Goal: Ask a question: Seek information or help from site administrators or community

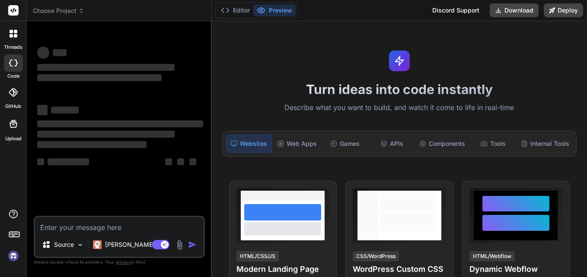
type textarea "x"
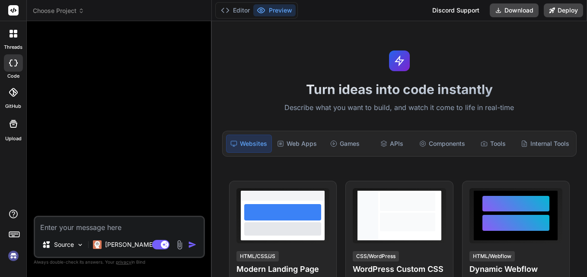
click at [87, 226] on textarea at bounding box center [119, 225] width 168 height 16
type textarea "n"
type textarea "x"
type textarea "ne"
type textarea "x"
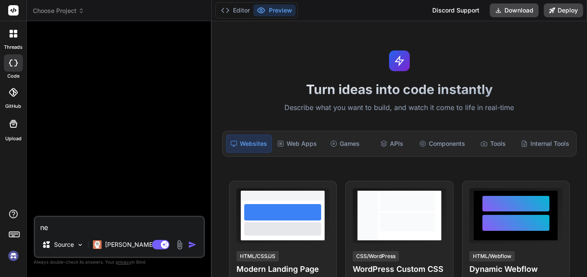
type textarea "nec"
type textarea "x"
type textarea "nece"
type textarea "x"
type textarea "neces"
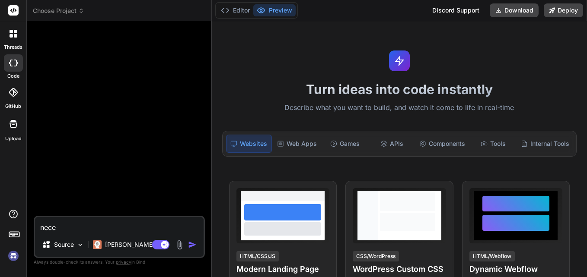
type textarea "x"
type textarea "necesi"
type textarea "x"
type textarea "necesit"
type textarea "x"
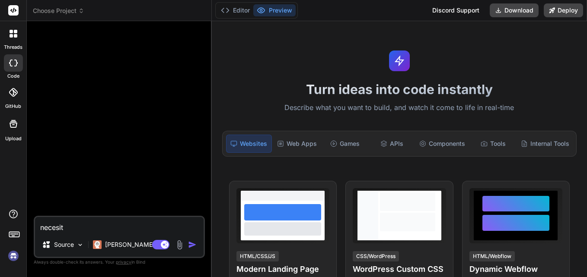
type textarea "necesito"
type textarea "x"
type textarea "necesito"
type textarea "x"
type textarea "necesito u"
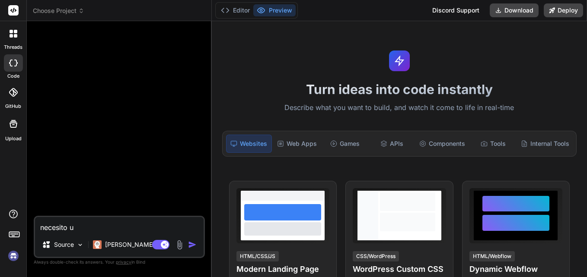
type textarea "x"
type textarea "necesito un"
type textarea "x"
type textarea "necesito un"
type textarea "x"
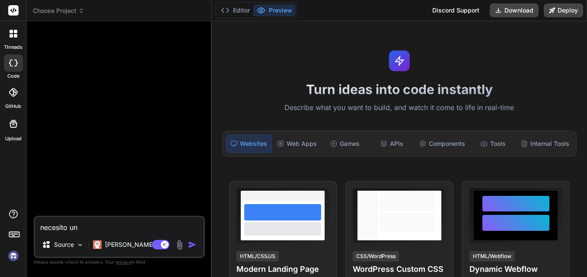
type textarea "necesito un c"
type textarea "x"
type textarea "necesito un ci"
type textarea "x"
type textarea "necesito un cir"
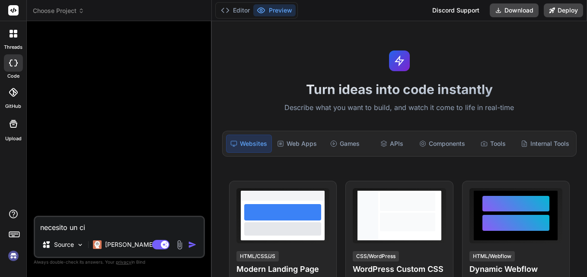
type textarea "x"
type textarea "necesito un circ"
type textarea "x"
type textarea "necesito un circu"
type textarea "x"
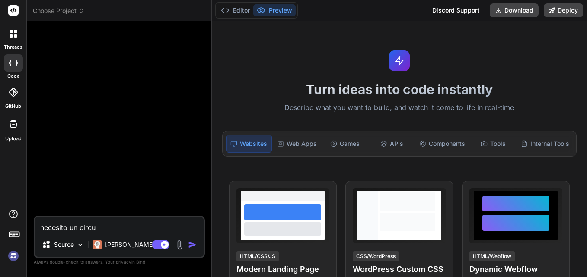
type textarea "necesito un circui"
type textarea "x"
type textarea "necesito un circuit"
type textarea "x"
type textarea "necesito un circuito"
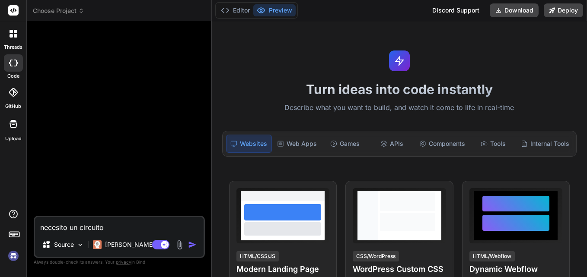
type textarea "x"
type textarea "necesito un circuito"
type textarea "x"
type textarea "necesito un circuito c"
type textarea "x"
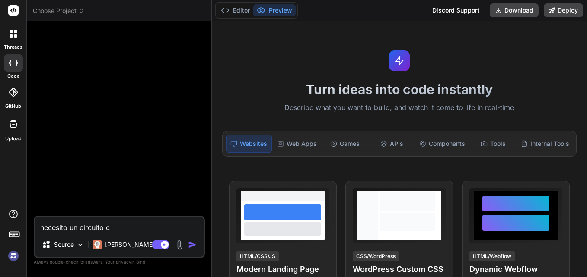
type textarea "necesito un circuito co"
type textarea "x"
type textarea "necesito un circuito con"
type textarea "x"
type textarea "necesito un circuito con"
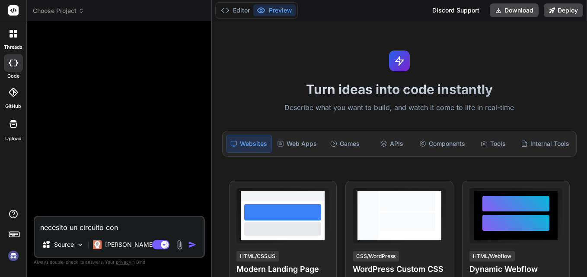
type textarea "x"
type textarea "necesito un circuito con l"
type textarea "x"
type textarea "necesito un circuito con la"
type textarea "x"
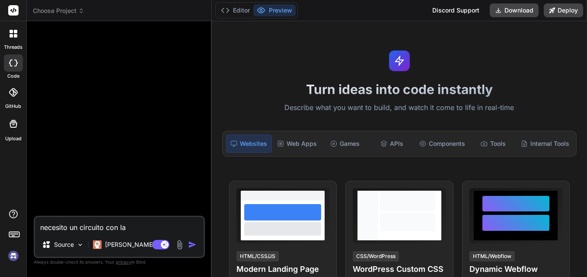
type textarea "necesito un circuito con las"
type textarea "x"
type textarea "necesito un circuito con las"
type textarea "x"
type textarea "necesito un circuito con las s"
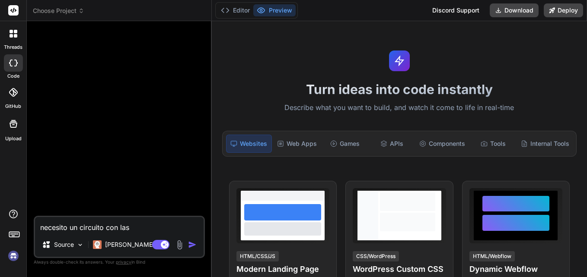
type textarea "x"
type textarea "necesito un circuito con las si"
type textarea "x"
type textarea "necesito un circuito con las sig"
type textarea "x"
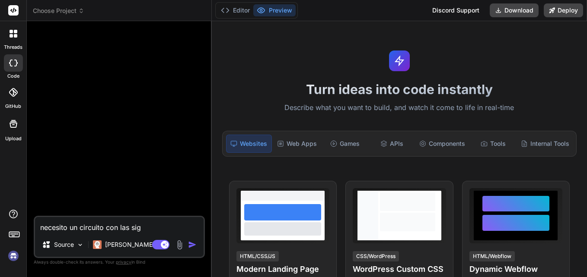
type textarea "necesito un circuito con las sigu"
type textarea "x"
type textarea "necesito un circuito con las sigui"
type textarea "x"
type textarea "necesito un circuito con las siguie"
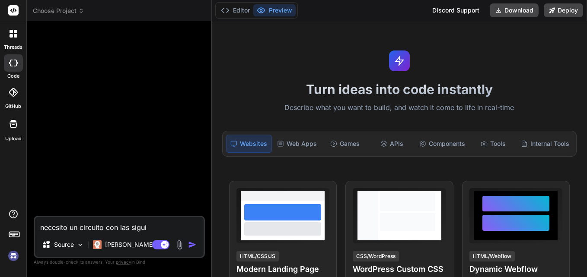
type textarea "x"
type textarea "necesito un circuito con las siguien"
type textarea "x"
type textarea "necesito un circuito con las siguient"
type textarea "x"
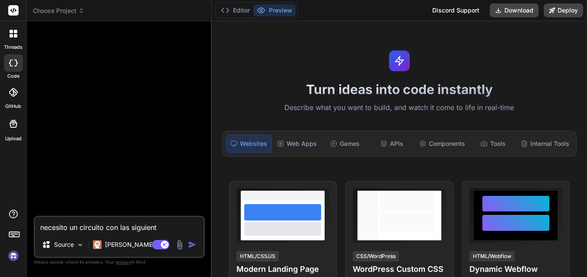
type textarea "necesito un circuito con las siguiente"
type textarea "x"
type textarea "necesito un circuito con las siguientes"
type textarea "x"
type textarea "necesito un circuito con las siguientes"
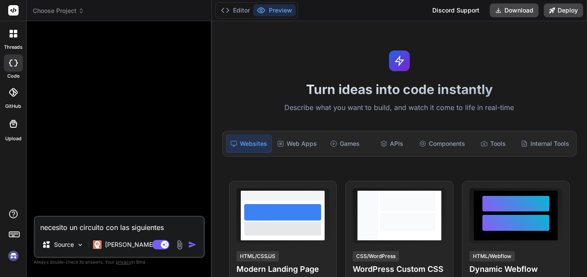
type textarea "x"
type textarea "necesito un circuito con las siguientes e"
type textarea "x"
type textarea "necesito un circuito con las siguientes en"
type textarea "x"
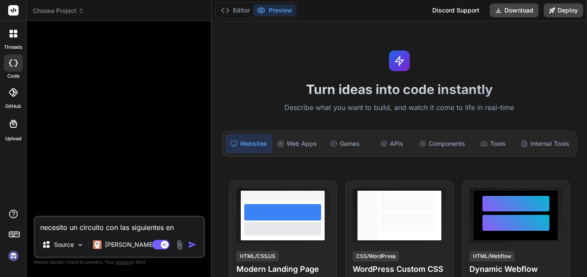
type textarea "necesito un circuito con las siguientes ent"
type textarea "x"
type textarea "necesito un circuito con las siguientes entr"
type textarea "x"
type textarea "necesito un circuito con las siguientes entra"
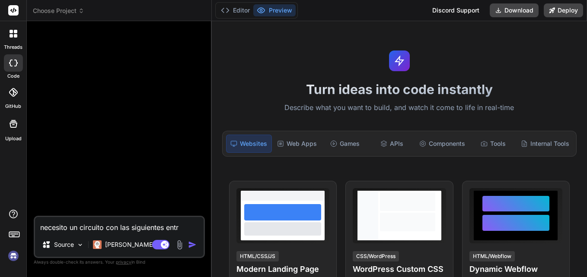
type textarea "x"
type textarea "necesito un circuito con las siguientes entrad"
type textarea "x"
type textarea "necesito un circuito con las siguientes entrada"
type textarea "x"
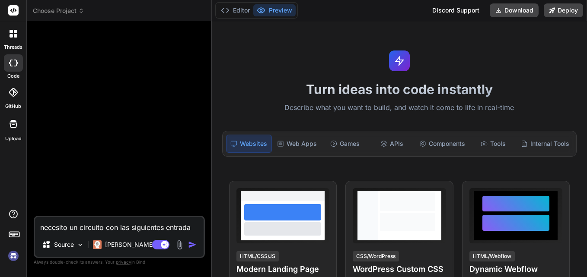
type textarea "necesito un circuito con las siguientes entradas"
type textarea "x"
type textarea "necesito un circuito con las siguientes entradas:"
type textarea "x"
type textarea "necesito un circuito con las siguientes entradas:"
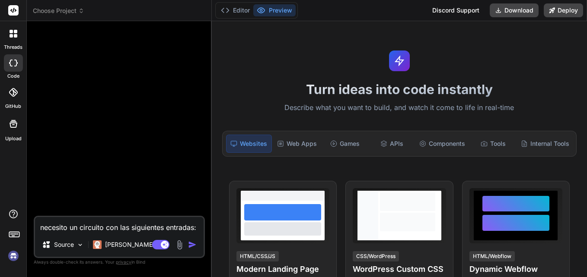
type textarea "x"
type textarea "necesito un circuito con las siguientes entradas: ("
type textarea "x"
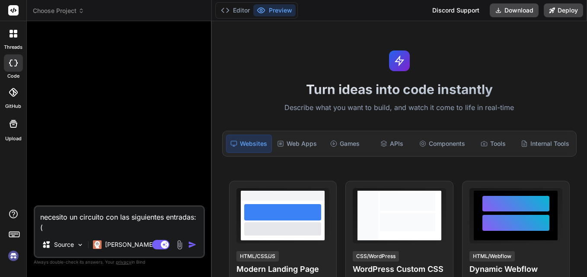
type textarea "necesito un circuito con las siguientes entradas: (p"
type textarea "x"
type textarea "necesito un circuito con las siguientes entradas: (p"
type textarea "x"
type textarea "necesito un circuito con las siguientes entradas: (p a"
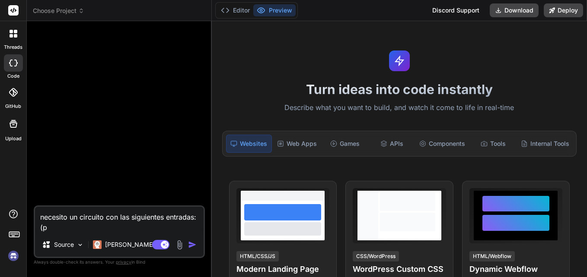
type textarea "x"
type textarea "necesito un circuito con las siguientes entradas: (p an"
type textarea "x"
type textarea "necesito un circuito con las siguientes entradas: (p and"
type textarea "x"
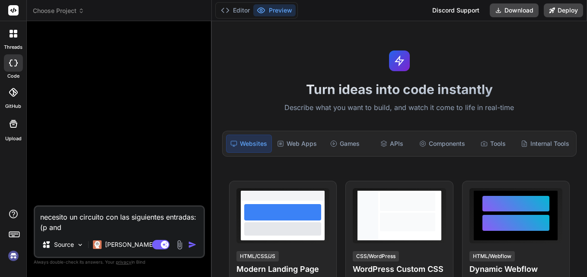
type textarea "necesito un circuito con las siguientes entradas: (p and"
type textarea "x"
type textarea "necesito un circuito con las siguientes entradas: (p and -"
type textarea "x"
type textarea "necesito un circuito con las siguientes entradas: (p and -q"
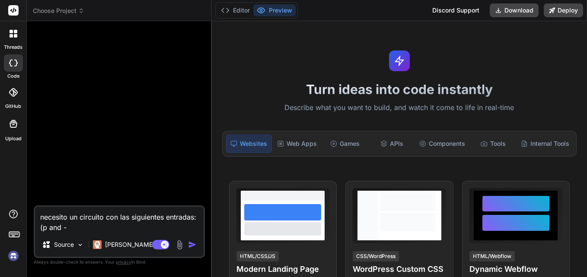
type textarea "x"
type textarea "necesito un circuito con las siguientes entradas: (p and -q)"
type textarea "x"
type textarea "necesito un circuito con las siguientes entradas: (p and -q)"
type textarea "x"
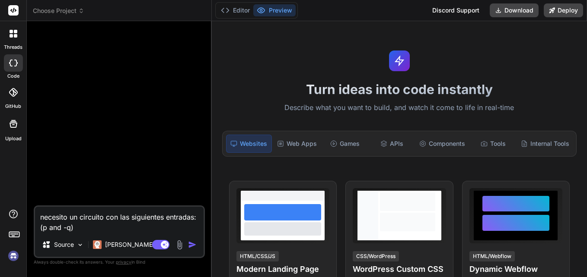
type textarea "necesito un circuito con las siguientes entradas: (p and -q) o"
type textarea "x"
type textarea "necesito un circuito con las siguientes entradas: (p and -q) or"
type textarea "x"
type textarea "necesito un circuito con las siguientes entradas: (p and -q) or"
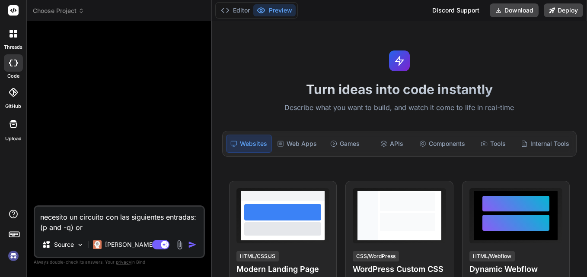
type textarea "x"
type textarea "necesito un circuito con las siguientes entradas: (p and -q) or ("
type textarea "x"
type textarea "necesito un circuito con las siguientes entradas: (p and -q) or (p"
type textarea "x"
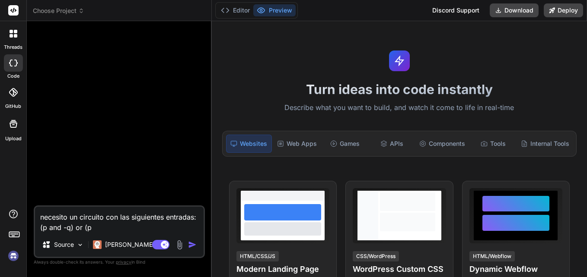
type textarea "necesito un circuito con las siguientes entradas: (p and -q) or (p"
type textarea "x"
type textarea "necesito un circuito con las siguientes entradas: (p and -q) or (p o"
type textarea "x"
type textarea "necesito un circuito con las siguientes entradas: (p and -q) or (p or"
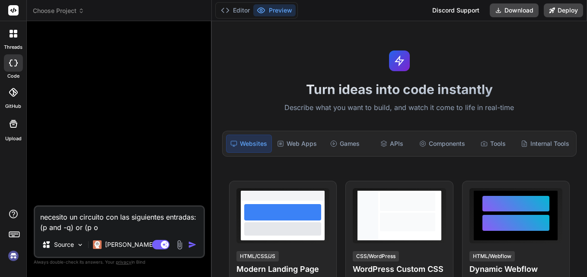
type textarea "x"
type textarea "necesito un circuito con las siguientes entradas: (p and -q) or (p or"
type textarea "x"
type textarea "necesito un circuito con las siguientes entradas: (p and -q) or (p or q"
type textarea "x"
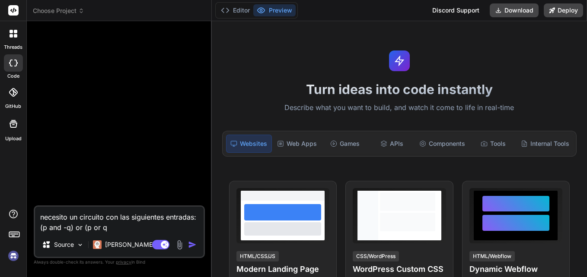
type textarea "necesito un circuito con las siguientes entradas: (p and -q) or (p or q)"
type textarea "x"
type textarea "necesito un circuito con las siguientes entradas: (p and -q) or (p or q)"
click at [189, 244] on img "button" at bounding box center [192, 245] width 9 height 9
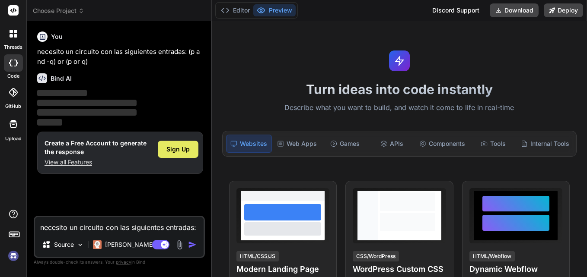
click at [177, 148] on span "Sign Up" at bounding box center [177, 149] width 23 height 9
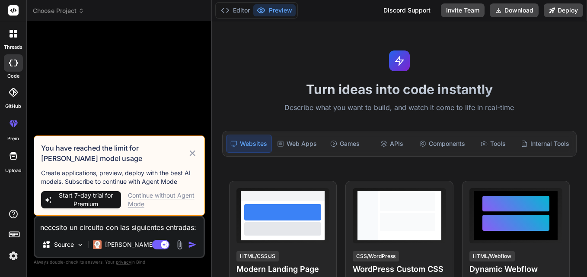
scroll to position [16, 0]
click at [193, 154] on icon at bounding box center [192, 153] width 10 height 10
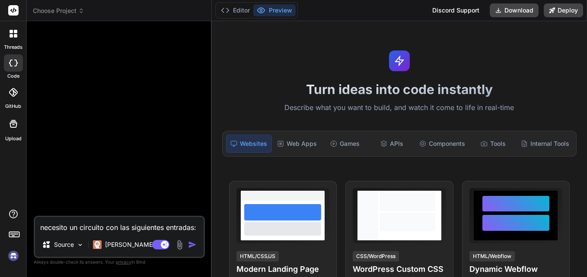
click at [124, 229] on textarea "necesito un circuito con las siguientes entradas: (p and -q) or (p or q)" at bounding box center [119, 225] width 168 height 16
click at [130, 247] on p "Claude 4 S.." at bounding box center [137, 245] width 64 height 9
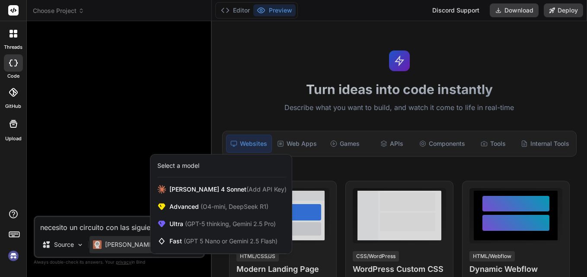
click at [125, 230] on div at bounding box center [293, 138] width 587 height 277
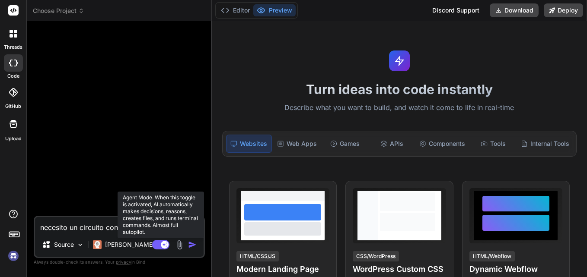
click at [159, 246] on rect at bounding box center [160, 245] width 17 height 10
type textarea "x"
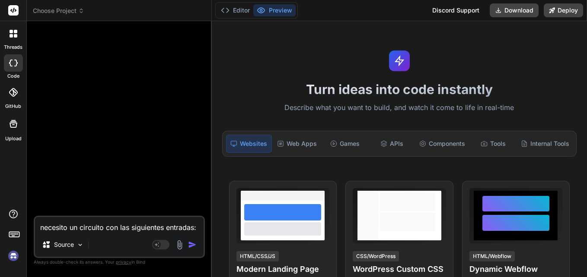
click at [98, 222] on textarea "necesito un circuito con las siguientes entradas: (p and -q) or (p or q)" at bounding box center [119, 225] width 168 height 16
type textarea "n"
type textarea "x"
type textarea "ne"
type textarea "x"
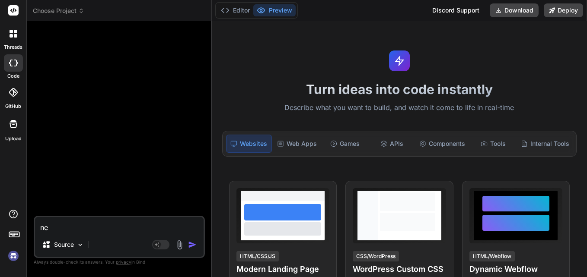
type textarea "nec"
type textarea "x"
type textarea "nece"
type textarea "x"
type textarea "neces"
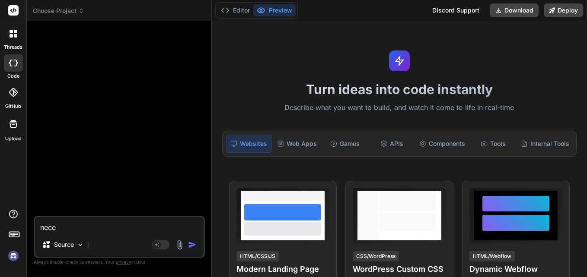
type textarea "x"
type textarea "necesi"
type textarea "x"
type textarea "necesit"
type textarea "x"
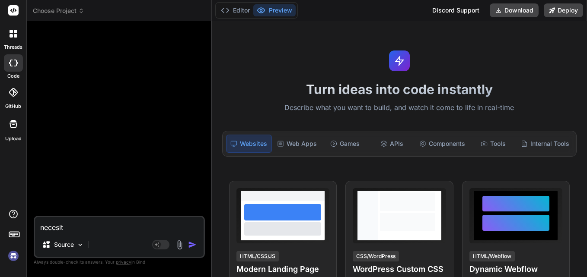
type textarea "necesito"
type textarea "x"
type textarea "necesito"
type textarea "x"
type textarea "necesito u"
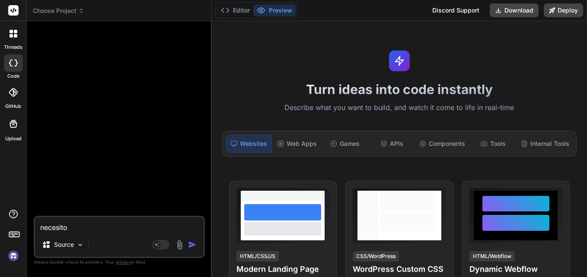
type textarea "x"
type textarea "necesito un"
type textarea "x"
type textarea "necesito un"
type textarea "x"
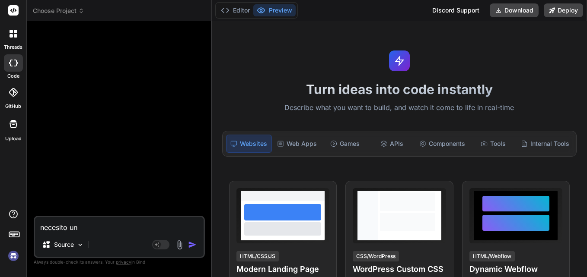
type textarea "necesito un c"
type textarea "x"
type textarea "necesito un ci"
type textarea "x"
type textarea "necesito un cir"
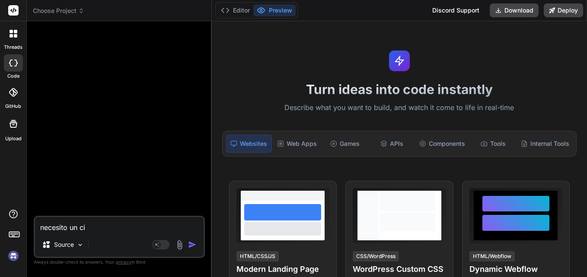
type textarea "x"
type textarea "necesito un circ"
type textarea "x"
type textarea "necesito un circu"
type textarea "x"
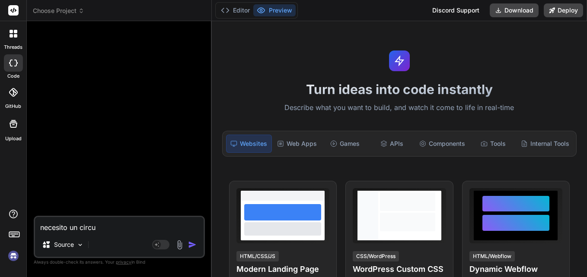
type textarea "necesito un circui"
type textarea "x"
type textarea "necesito un circuit"
type textarea "x"
type textarea "necesito un circuito"
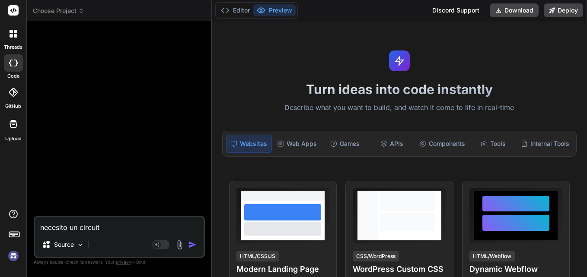
type textarea "x"
type textarea "necesito un circuito"
type textarea "x"
type textarea "necesito un circuito b"
type textarea "x"
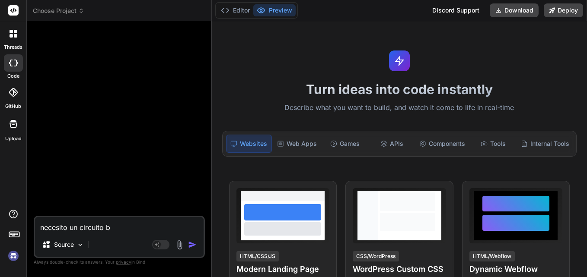
type textarea "necesito un circuito bo"
type textarea "x"
type textarea "necesito un circuito boo"
type textarea "x"
type textarea "necesito un circuito bool"
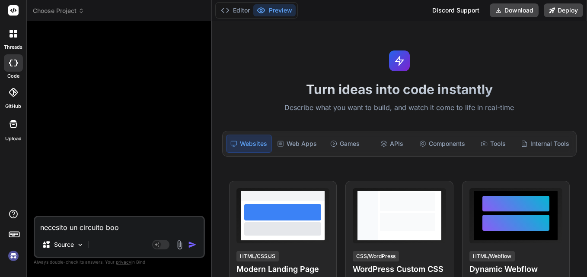
type textarea "x"
type textarea "necesito un circuito boole"
type textarea "x"
type textarea "necesito un circuito boolea"
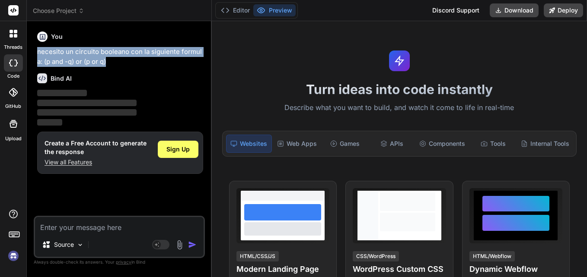
drag, startPoint x: 124, startPoint y: 61, endPoint x: 36, endPoint y: 50, distance: 88.8
click at [36, 50] on div "You necesito un circuito booleano con la siguiente formula: (p and -q) or (p or…" at bounding box center [119, 122] width 169 height 188
copy p "necesito un circuito booleano con la siguiente formula: (p and -q) or (p or q)"
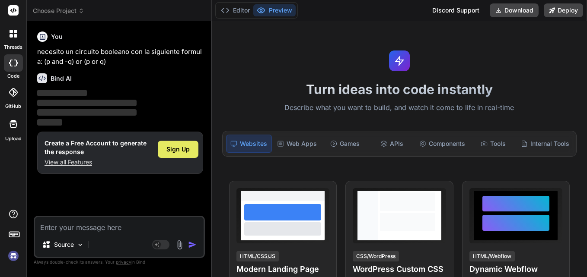
click at [177, 151] on span "Sign Up" at bounding box center [177, 149] width 23 height 9
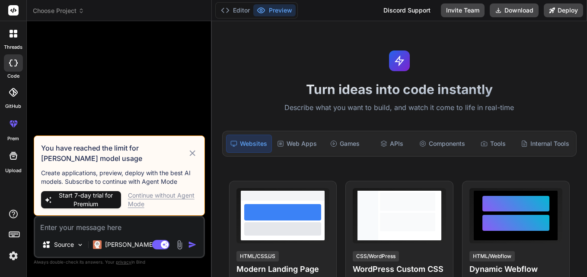
click at [193, 155] on icon at bounding box center [192, 153] width 10 height 10
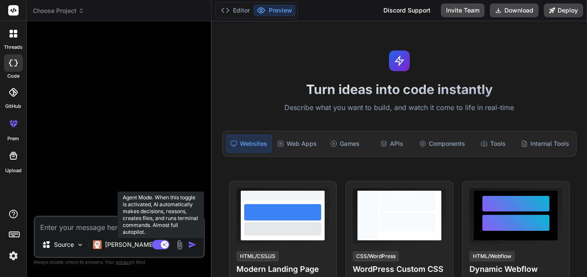
click at [163, 243] on rect at bounding box center [165, 245] width 8 height 8
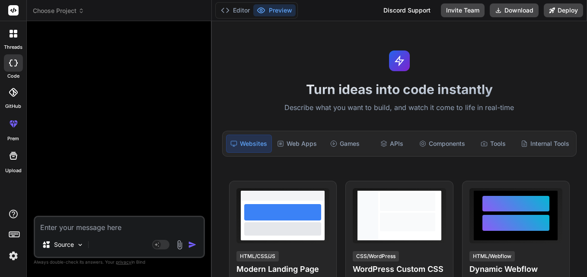
click at [120, 229] on textarea at bounding box center [119, 225] width 168 height 16
paste textarea "necesito un circuito booleano con la siguiente formula: (p and -q) or (p or q)"
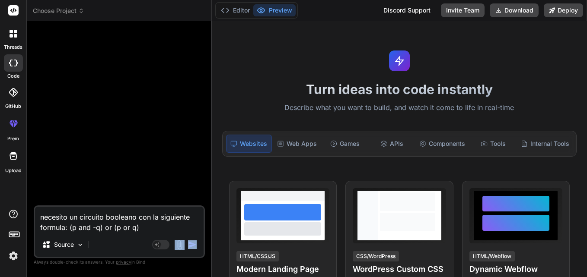
click at [193, 243] on img "button" at bounding box center [192, 245] width 9 height 9
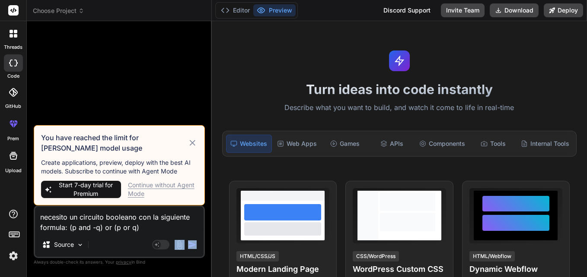
click at [196, 243] on img "button" at bounding box center [192, 245] width 9 height 9
click at [176, 185] on div "Continue without Agent Mode" at bounding box center [163, 189] width 70 height 17
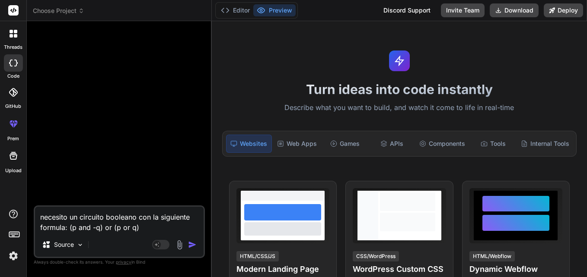
click at [190, 244] on img "button" at bounding box center [192, 245] width 9 height 9
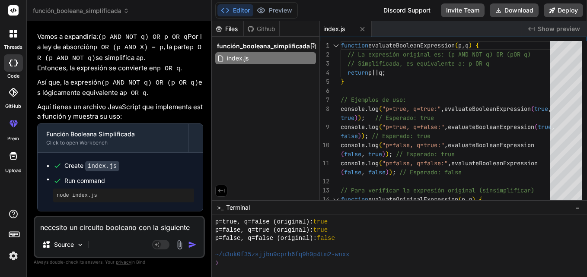
scroll to position [244, 0]
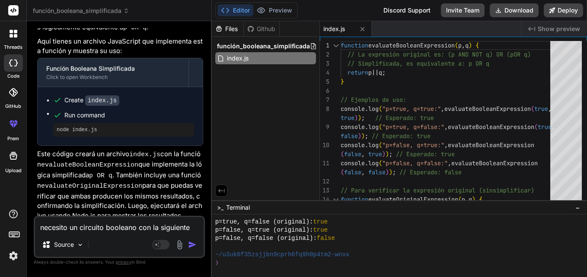
click at [133, 228] on textarea "necesito un circuito booleano con la siguiente formula: (p and -q) or (p or q)" at bounding box center [119, 225] width 168 height 16
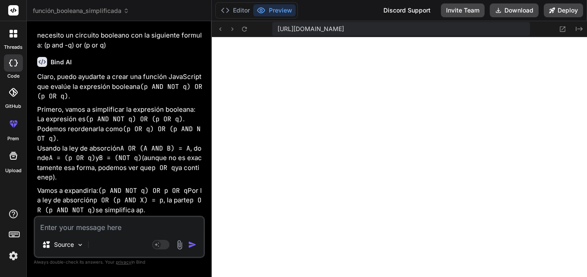
scroll to position [0, 0]
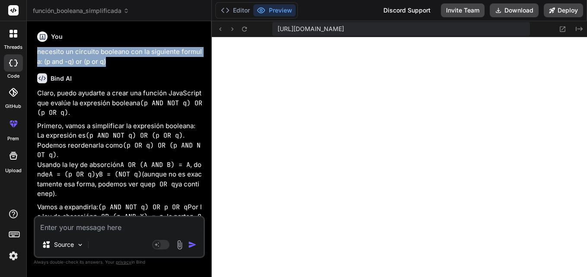
drag, startPoint x: 119, startPoint y: 61, endPoint x: 39, endPoint y: 51, distance: 80.6
click at [39, 51] on p "necesito un circuito booleano con la siguiente formula: (p and -q) or (p or q)" at bounding box center [120, 56] width 166 height 19
copy p "necesito un circuito booleano con la siguiente formula: (p and -q) or (p or q)"
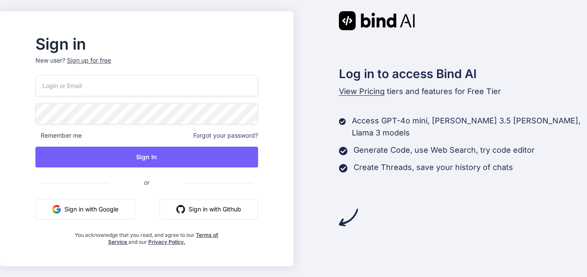
click at [107, 209] on button "Sign in with Google" at bounding box center [85, 209] width 100 height 21
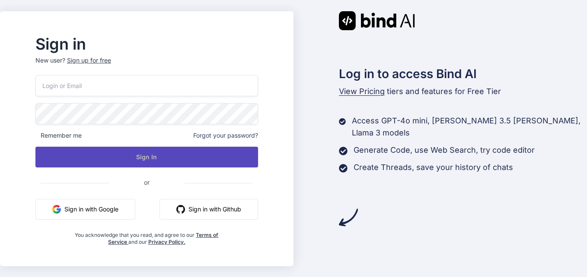
click at [187, 155] on button "Sign In" at bounding box center [146, 157] width 222 height 21
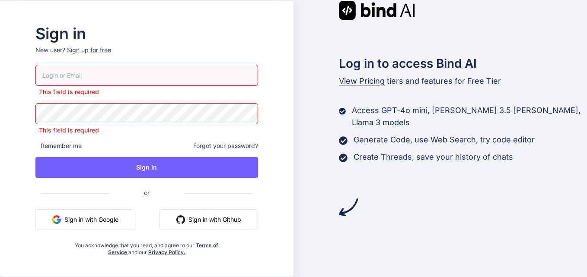
click at [124, 216] on button "Sign in with Google" at bounding box center [85, 219] width 100 height 21
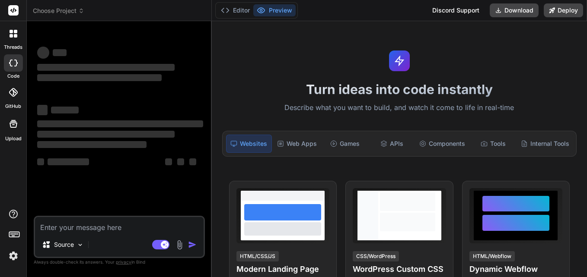
click at [104, 227] on textarea at bounding box center [119, 225] width 168 height 16
type textarea "x"
click at [105, 225] on textarea at bounding box center [119, 225] width 168 height 16
type textarea "DADO el siguiente mapa de [PERSON_NAME],confeccionar la simplificacion: AB/CD 0…"
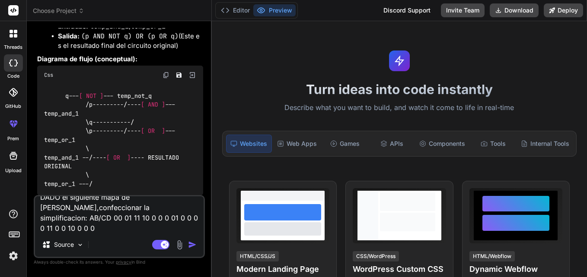
scroll to position [1319, 0]
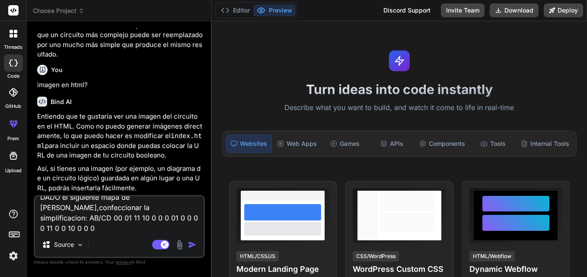
type textarea "x"
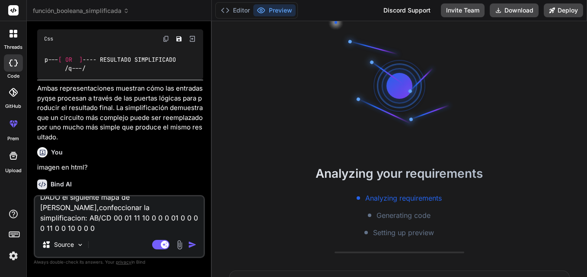
scroll to position [25, 0]
type textarea "DADO el siguiente mapa de [PERSON_NAME],confeccionar la simplificacion: AB/CD 0…"
click at [193, 243] on img "button" at bounding box center [192, 245] width 9 height 9
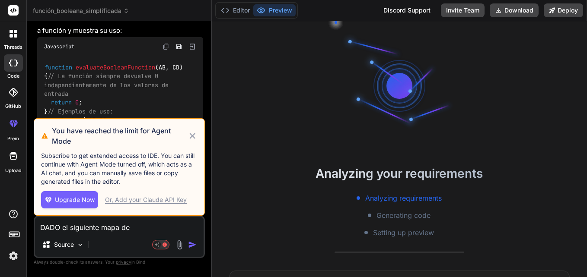
scroll to position [1958, 0]
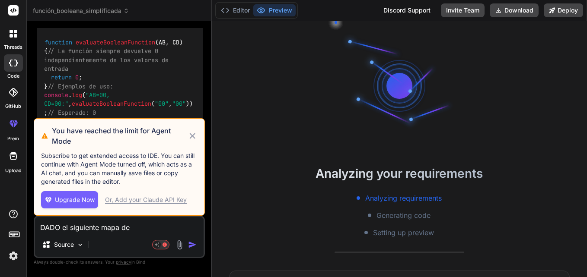
click at [192, 134] on icon at bounding box center [192, 136] width 10 height 10
type textarea "x"
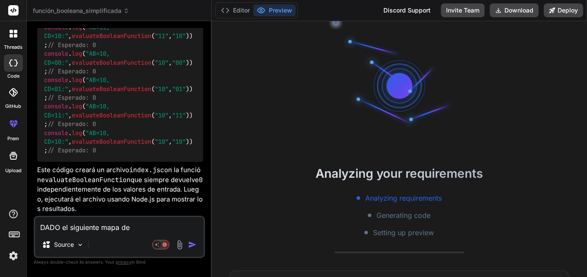
scroll to position [2381, 0]
